Goal: Complete application form: Complete application form

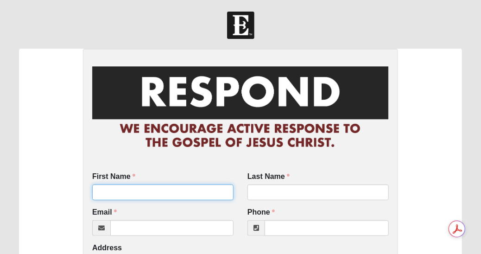
click at [139, 190] on input "First Name" at bounding box center [162, 192] width 141 height 16
type input "Karen"
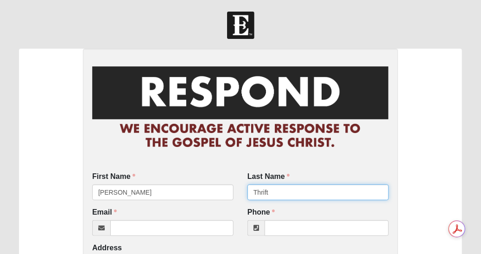
type input "Thrift"
click input "submit" at bounding box center [0, 0] width 0 height 0
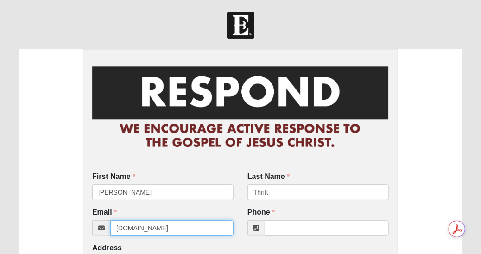
type input "Kthaft20232gmail.com"
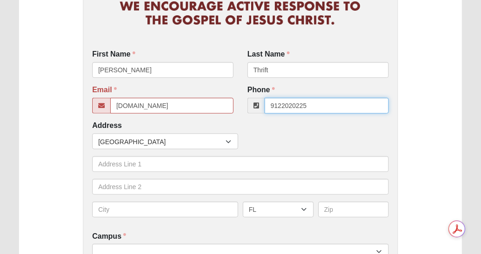
scroll to position [122, 0]
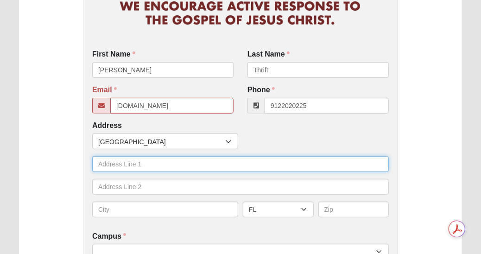
click at [147, 162] on input "text" at bounding box center [240, 164] width 297 height 16
type input "(912) 202-0225"
type input "46 Geneva Street"
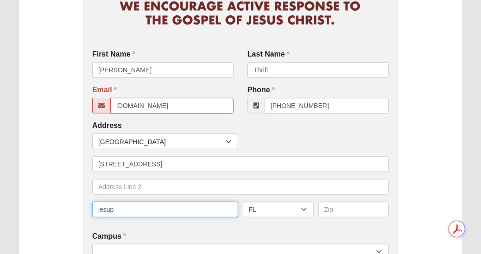
click at [100, 207] on input "jesup" at bounding box center [165, 210] width 146 height 16
type input "Jesup"
type input "Sharon"
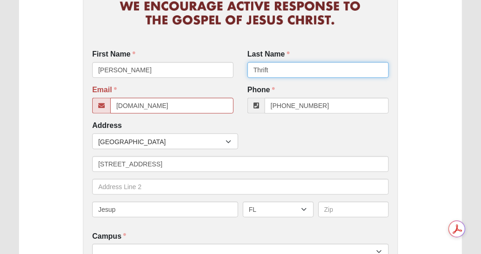
type input "McBee"
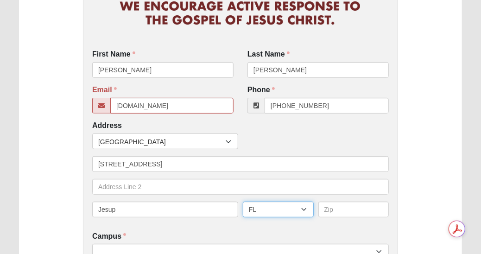
select select "GA"
type input "31545"
click at [143, 101] on input "Kthaft20232gmail.com" at bounding box center [171, 106] width 123 height 16
click at [271, 207] on select "AL AK AS AR AZ CA CO CT DE DC FM FL GA GU HI ID IL IN IA KS KY LA ME MH MD MA M…" at bounding box center [278, 210] width 71 height 16
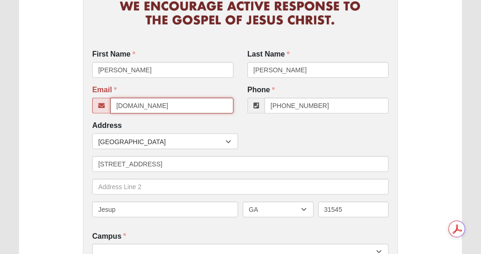
click at [151, 105] on input "Kthaft20232gmail.com" at bounding box center [171, 106] width 123 height 16
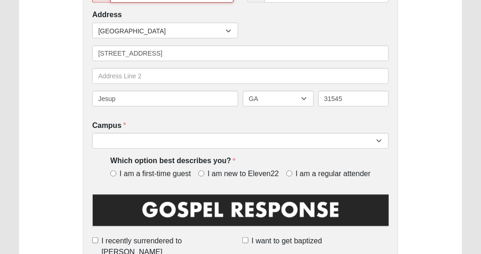
scroll to position [234, 0]
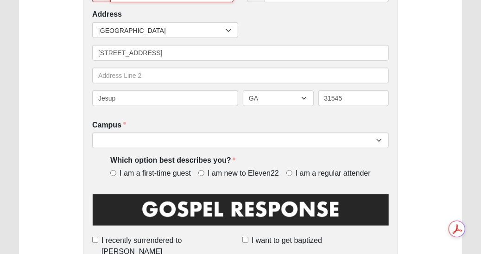
type input "[EMAIL_ADDRESS][DOMAIN_NAME]"
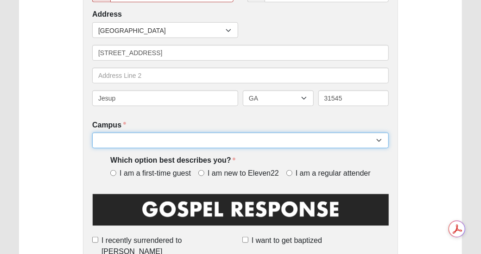
click at [165, 141] on select "Arlington Baymeadows Eleven22 Online Fleming Island Jesup Mandarin North Jax Or…" at bounding box center [240, 141] width 297 height 16
select select "12"
click at [92, 133] on select "Arlington Baymeadows Eleven22 Online Fleming Island Jesup Mandarin North Jax Or…" at bounding box center [240, 141] width 297 height 16
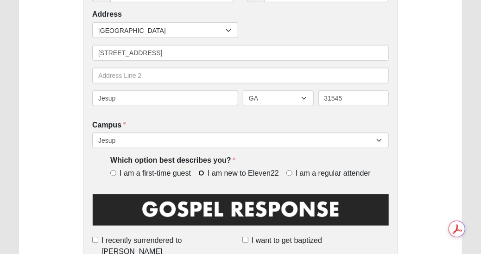
click at [200, 174] on input "I am new to Eleven22" at bounding box center [201, 173] width 6 height 6
radio input "true"
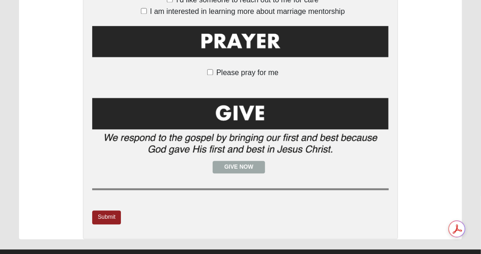
scroll to position [755, 0]
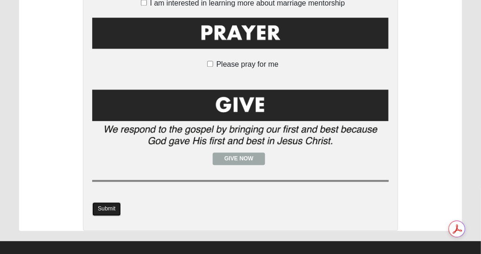
click at [107, 202] on link "Submit" at bounding box center [106, 208] width 29 height 13
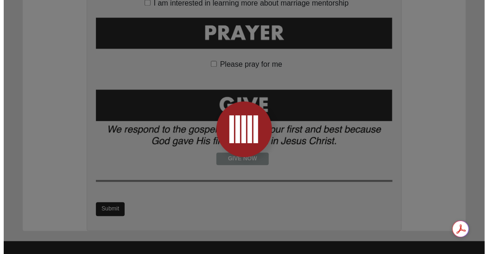
scroll to position [0, 0]
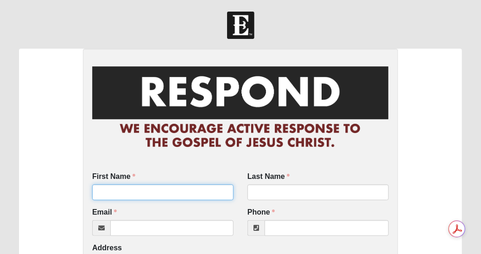
click at [126, 191] on input "First Name" at bounding box center [162, 192] width 141 height 16
type input "[PERSON_NAME]"
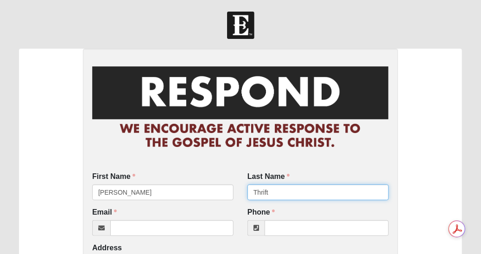
type input "Thrift"
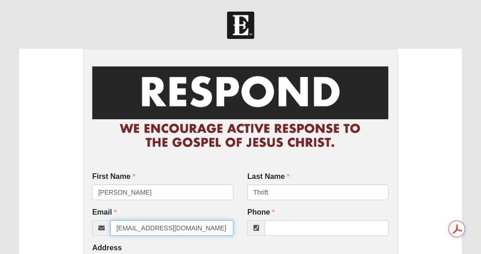
type input "[EMAIL_ADDRESS][DOMAIN_NAME]"
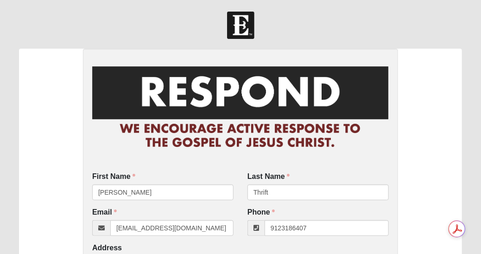
type input "(912) 318-6407"
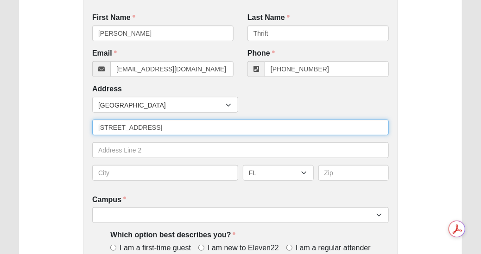
type input "45 Geneva Street"
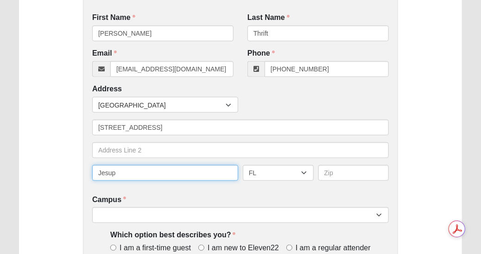
type input "Jesup"
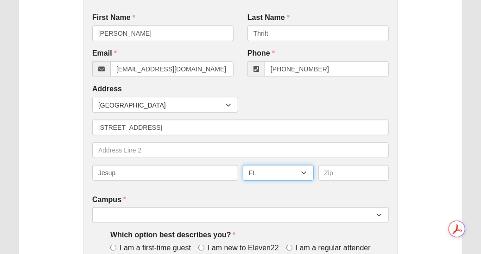
select select "GA"
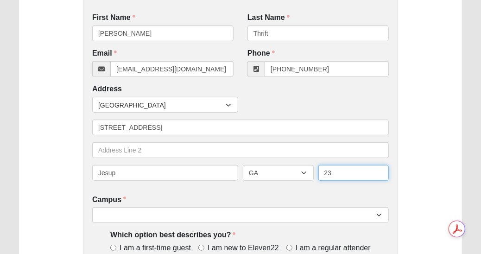
type input "2"
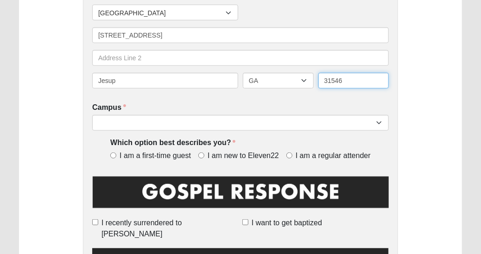
scroll to position [253, 0]
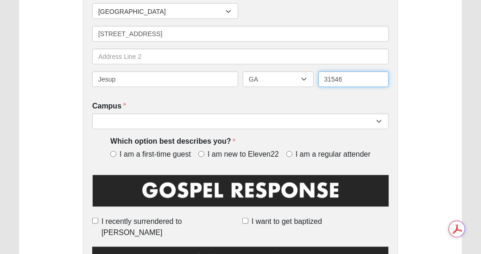
type input "31546"
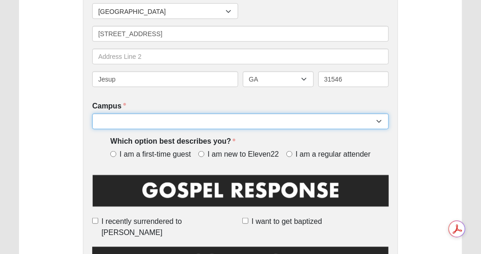
click at [153, 124] on select "Arlington Baymeadows Eleven22 Online Fleming Island Jesup Mandarin North Jax Or…" at bounding box center [240, 122] width 297 height 16
select select "12"
click at [92, 114] on select "Arlington Baymeadows Eleven22 Online Fleming Island Jesup Mandarin North Jax Or…" at bounding box center [240, 122] width 297 height 16
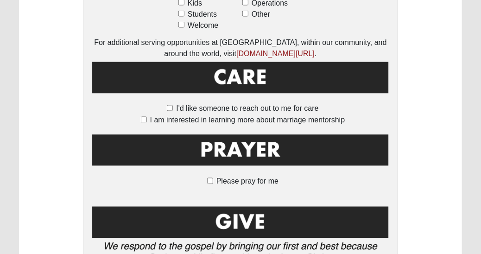
scroll to position [755, 0]
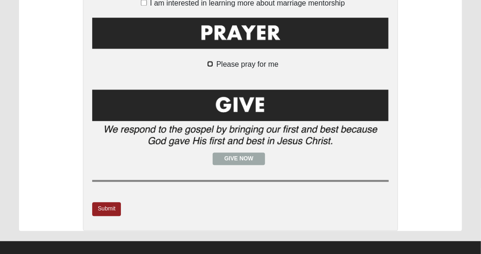
click at [210, 61] on input "Please pray for me" at bounding box center [210, 64] width 6 height 6
checkbox input "true"
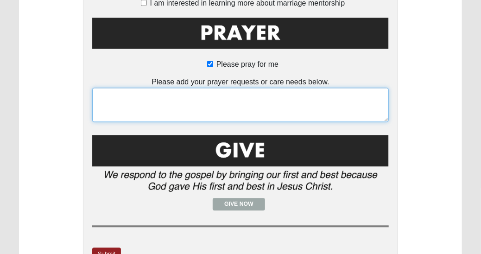
click at [159, 88] on textarea at bounding box center [240, 105] width 297 height 34
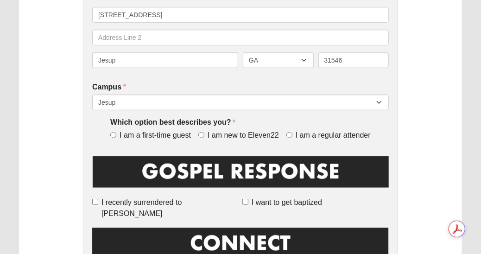
scroll to position [273, 0]
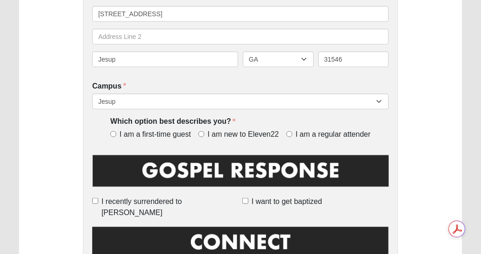
type textarea "Health"
click at [203, 133] on input "I am new to Eleven22" at bounding box center [201, 134] width 6 height 6
radio input "true"
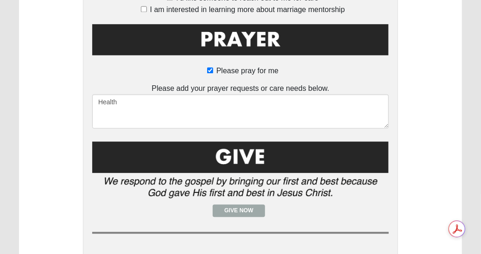
scroll to position [800, 0]
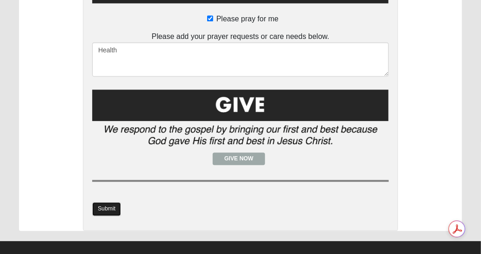
click at [104, 202] on link "Submit" at bounding box center [106, 208] width 29 height 13
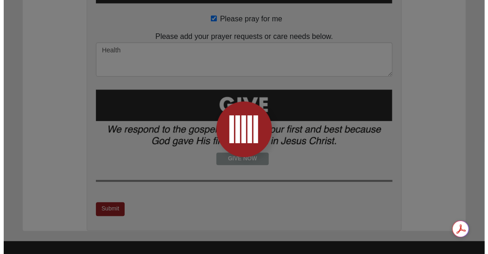
scroll to position [0, 0]
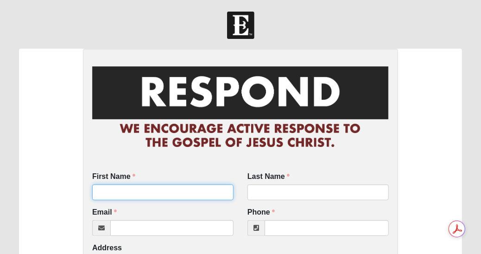
click at [151, 194] on input "First Name" at bounding box center [162, 192] width 141 height 16
type input "Kenzie"
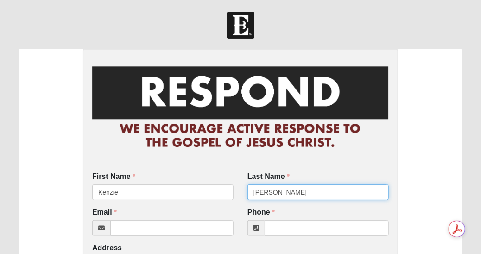
type input "Helman"
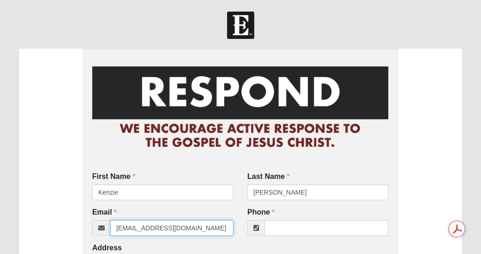
type input "ktoland812@gmail.com"
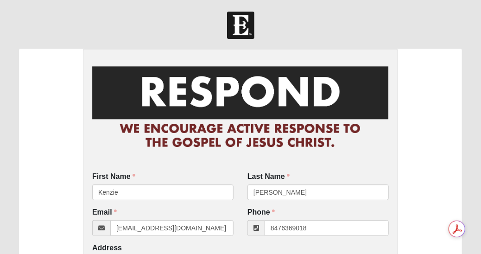
type input "(847) 636-9018"
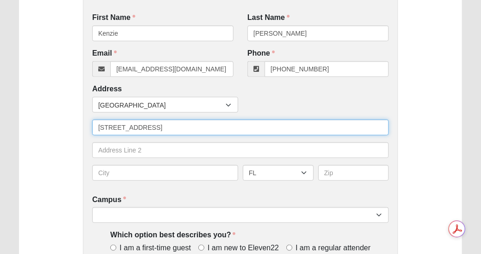
type input "9931 Tibet Hwy SE"
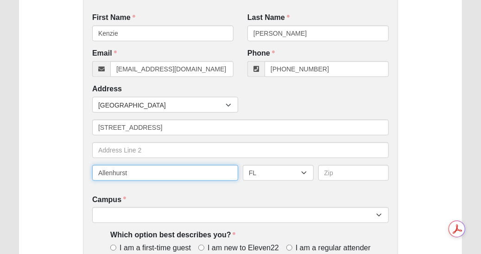
type input "Allenhurst"
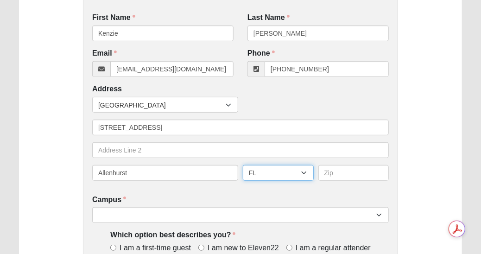
select select "GA"
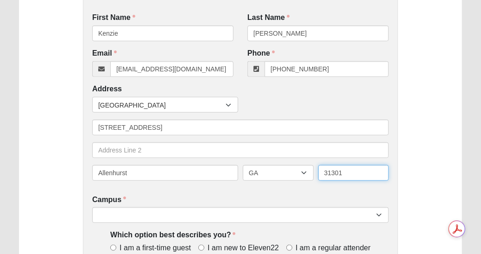
type input "31301"
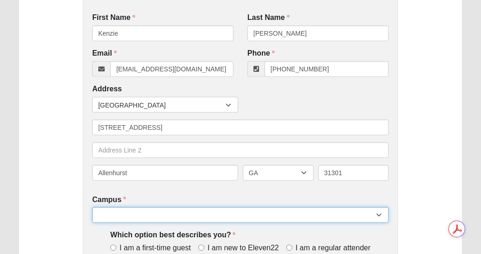
click at [146, 214] on select "Arlington Baymeadows Eleven22 Online [PERSON_NAME][GEOGRAPHIC_DATA] Jesup [GEOG…" at bounding box center [240, 215] width 297 height 16
select select "12"
click at [92, 207] on select "Arlington Baymeadows Eleven22 Online [PERSON_NAME][GEOGRAPHIC_DATA] Jesup [GEOG…" at bounding box center [240, 215] width 297 height 16
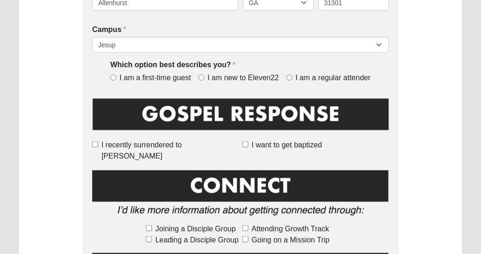
scroll to position [330, 0]
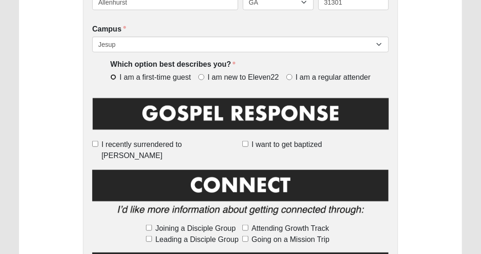
click at [113, 76] on input "I am a first-time guest" at bounding box center [113, 77] width 6 height 6
radio input "true"
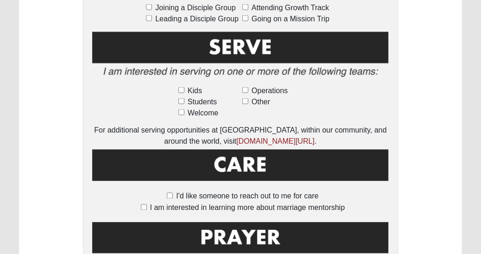
scroll to position [551, 0]
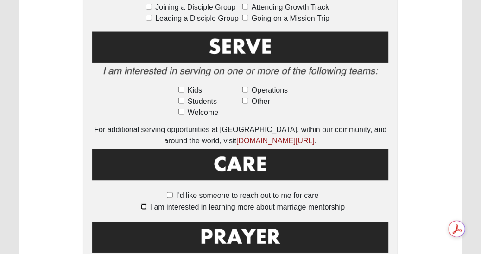
click at [143, 204] on input "I am interested in learning more about marriage mentorship" at bounding box center [144, 207] width 6 height 6
checkbox input "true"
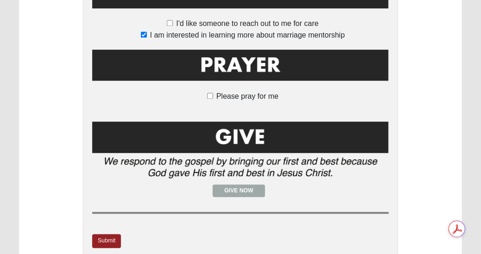
scroll to position [755, 0]
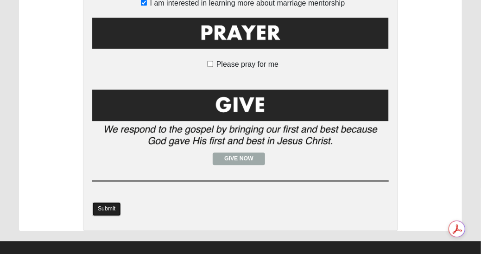
click at [99, 203] on link "Submit" at bounding box center [106, 208] width 29 height 13
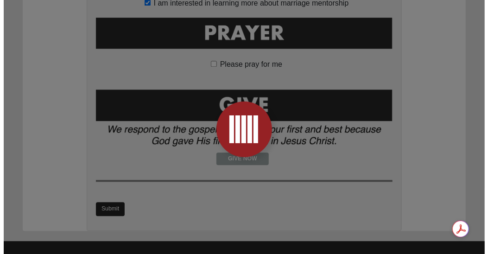
scroll to position [0, 0]
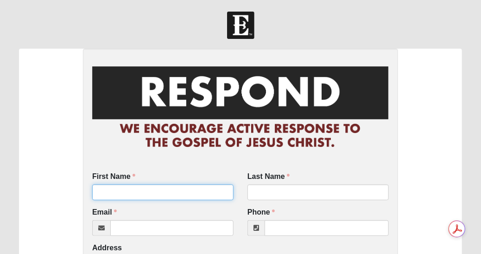
click at [161, 195] on input "First Name" at bounding box center [162, 192] width 141 height 16
click at [159, 194] on input "M" at bounding box center [162, 192] width 141 height 16
type input "Meha"
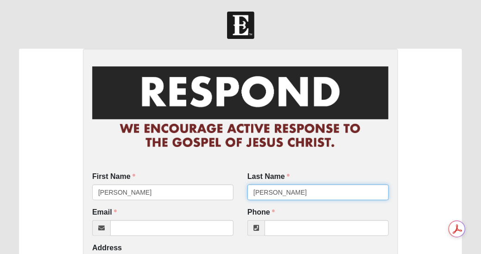
type input "Delarosa"
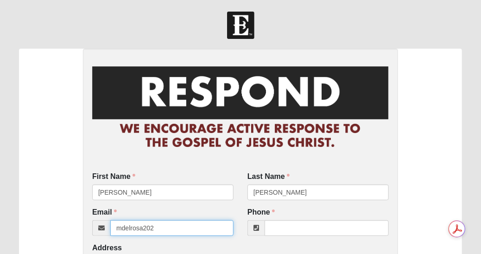
type input "mdelrosa202"
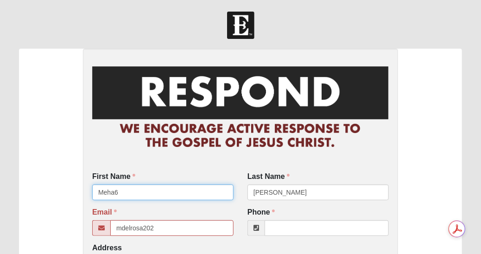
click at [159, 197] on input "Meha6" at bounding box center [162, 192] width 141 height 16
type input "M"
type input "Meha"
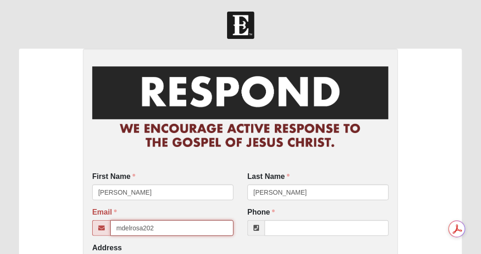
click at [164, 228] on input "mdelrosa202" at bounding box center [171, 228] width 123 height 16
type input "mdelrosa2025@gmail.com"
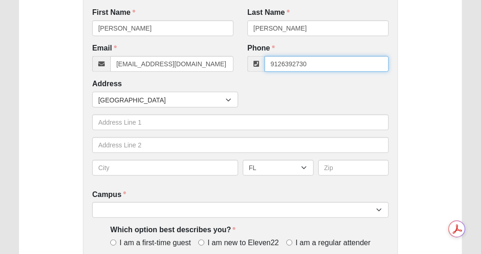
scroll to position [165, 0]
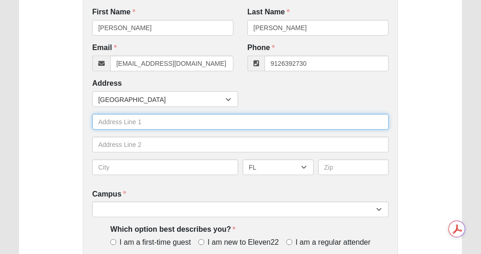
click at [175, 122] on input "text" at bounding box center [240, 122] width 297 height 16
type input "(912) 639-2730"
type input "117 Drennon Street"
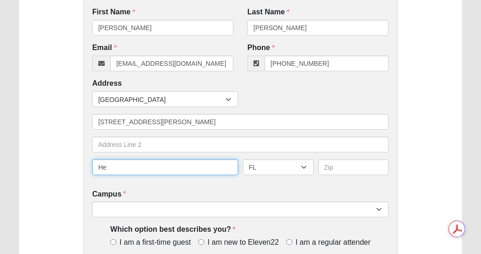
type input "H"
type input "Jesup"
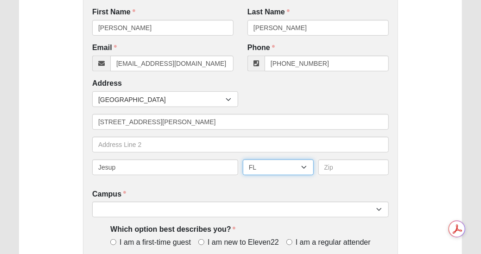
select select "GA"
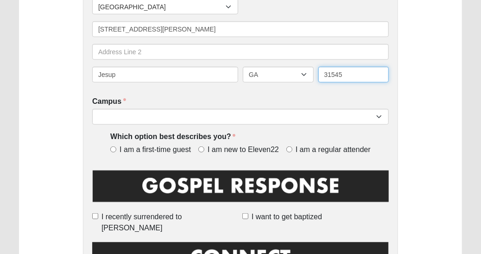
scroll to position [266, 0]
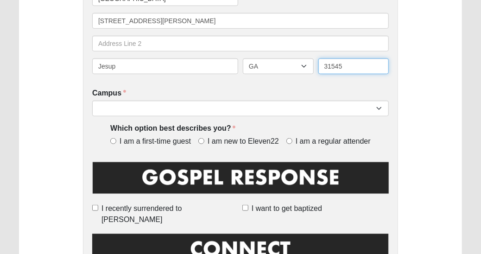
type input "31545"
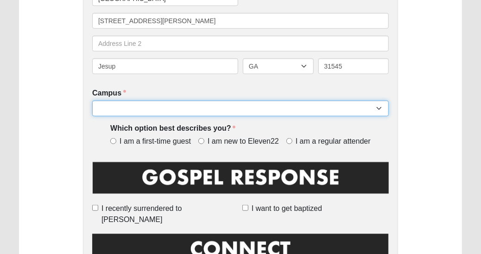
click at [255, 113] on select "Arlington Baymeadows Eleven22 Online Fleming Island Jesup Mandarin North Jax Or…" at bounding box center [240, 109] width 297 height 16
select select "12"
click at [92, 101] on select "Arlington Baymeadows Eleven22 Online Fleming Island Jesup Mandarin North Jax Or…" at bounding box center [240, 109] width 297 height 16
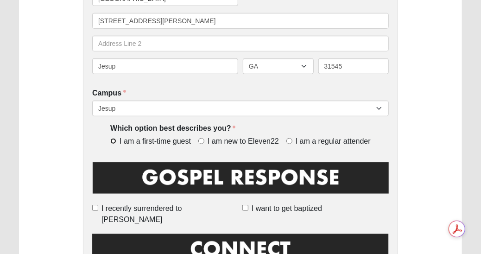
click at [114, 139] on input "I am a first-time guest" at bounding box center [113, 141] width 6 height 6
radio input "true"
click at [98, 206] on input "I recently surrendered to [PERSON_NAME]" at bounding box center [95, 208] width 6 height 6
checkbox input "true"
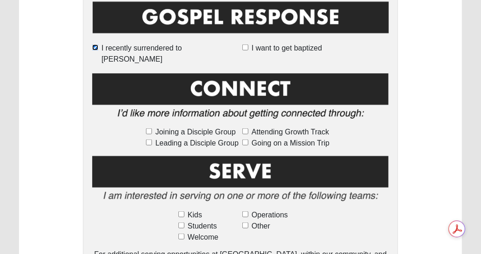
scroll to position [439, 0]
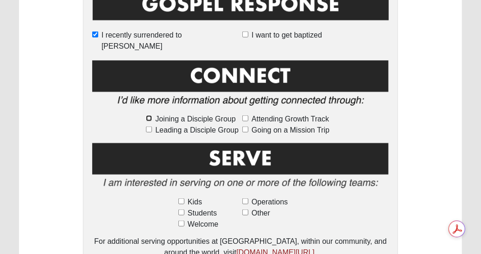
click at [149, 115] on input "Joining a Disciple Group" at bounding box center [149, 118] width 6 height 6
checkbox input "true"
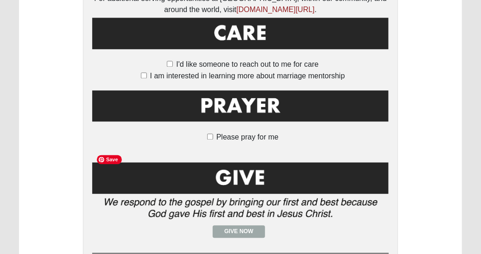
scroll to position [683, 0]
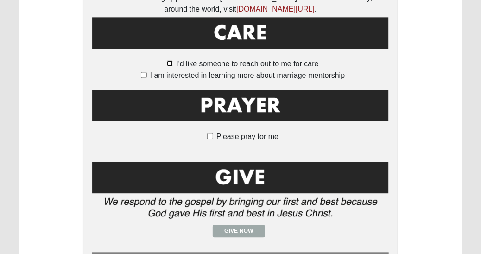
click at [169, 60] on input "I'd like someone to reach out to me for care" at bounding box center [170, 63] width 6 height 6
checkbox input "true"
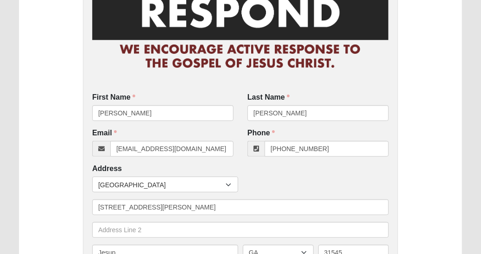
scroll to position [70, 0]
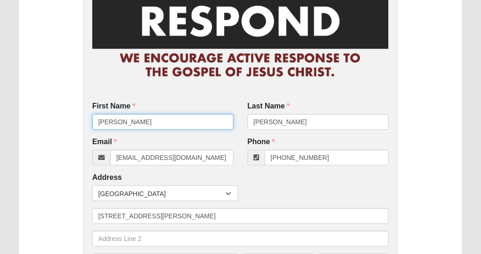
click at [124, 122] on input "Meha" at bounding box center [162, 122] width 141 height 16
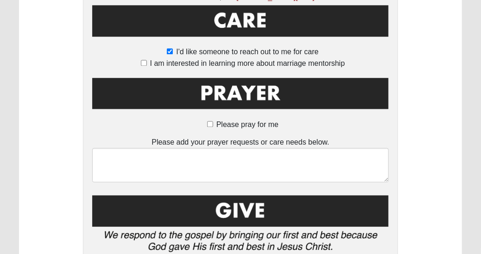
scroll to position [800, 0]
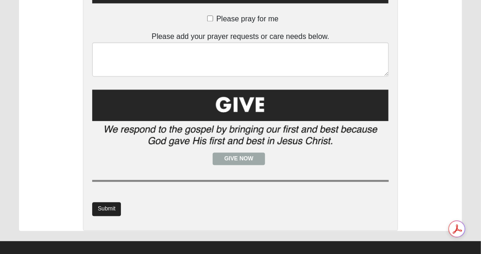
type input "Melva"
click at [106, 202] on link "Submit" at bounding box center [106, 208] width 29 height 13
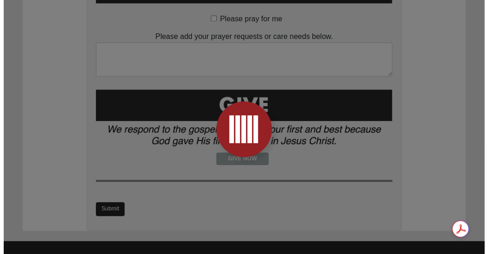
scroll to position [0, 0]
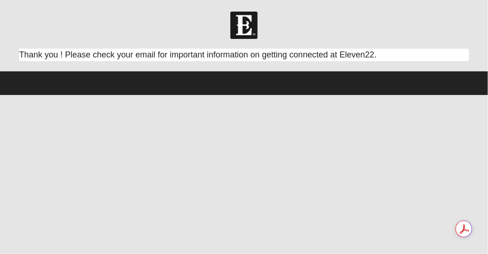
click at [368, 95] on html "Log In Respond Card Error Work Entry 06491" at bounding box center [244, 47] width 488 height 95
